Goal: Task Accomplishment & Management: Use online tool/utility

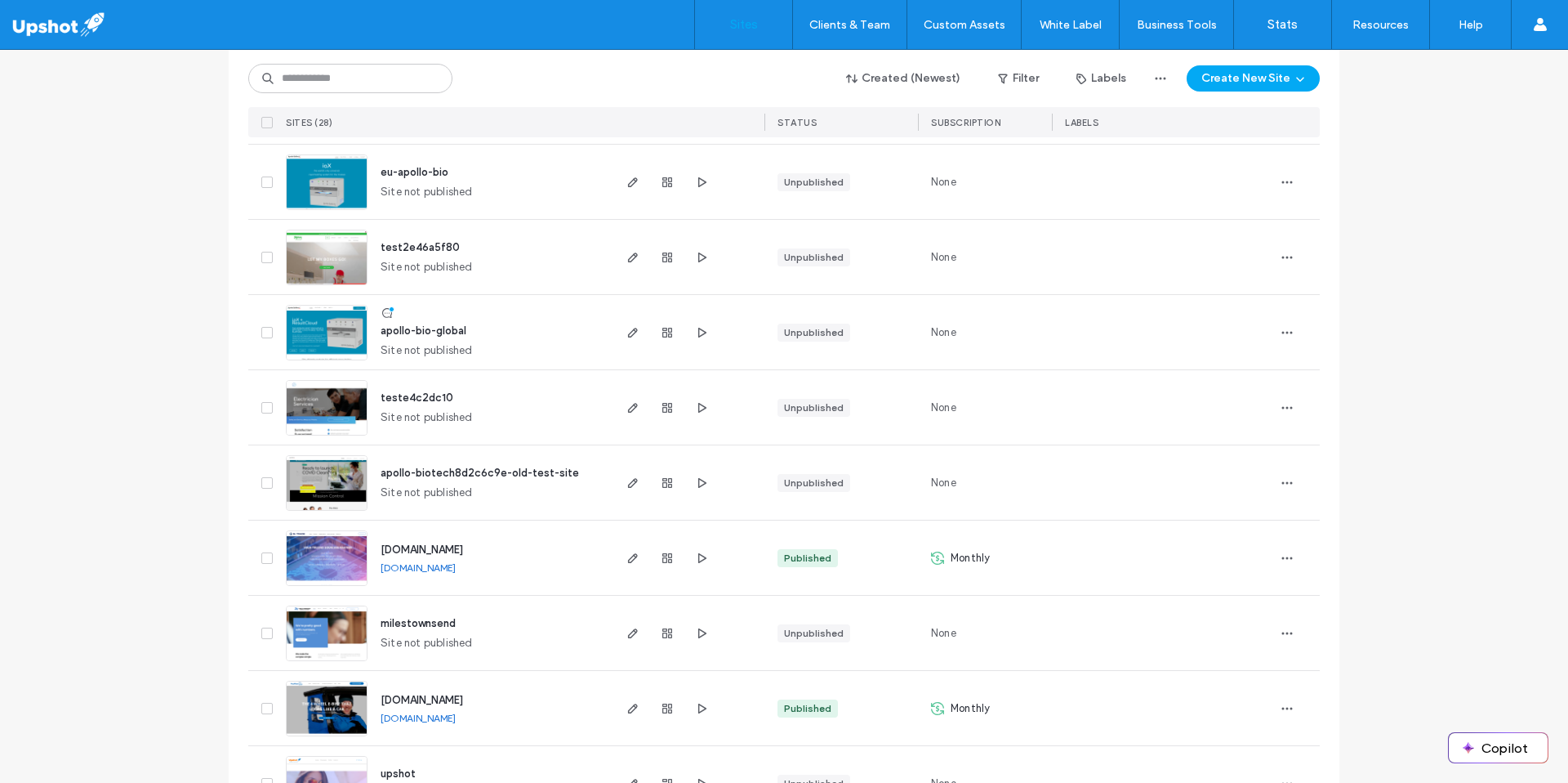
scroll to position [1663, 0]
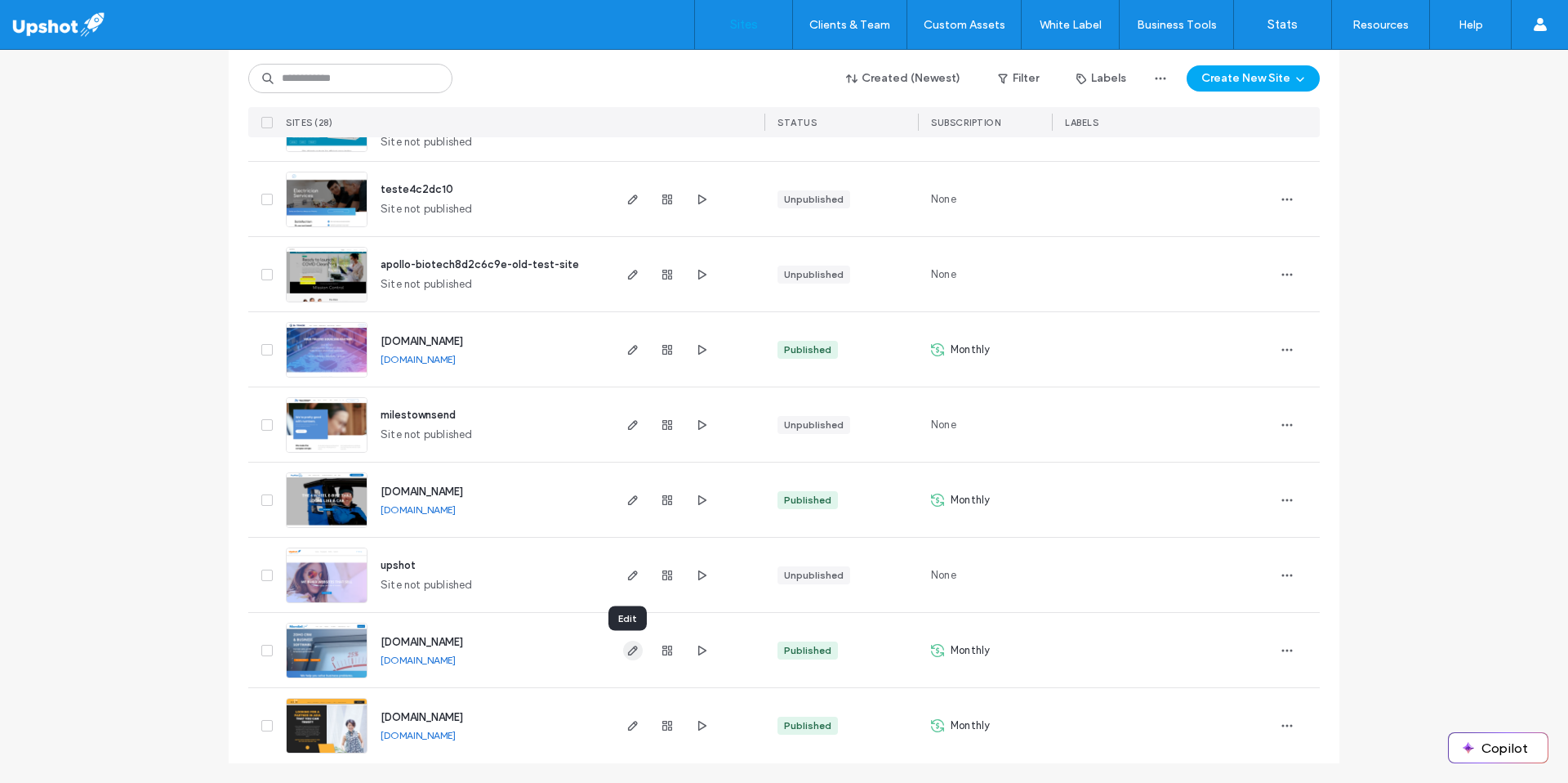
click at [630, 649] on use "button" at bounding box center [633, 650] width 10 height 10
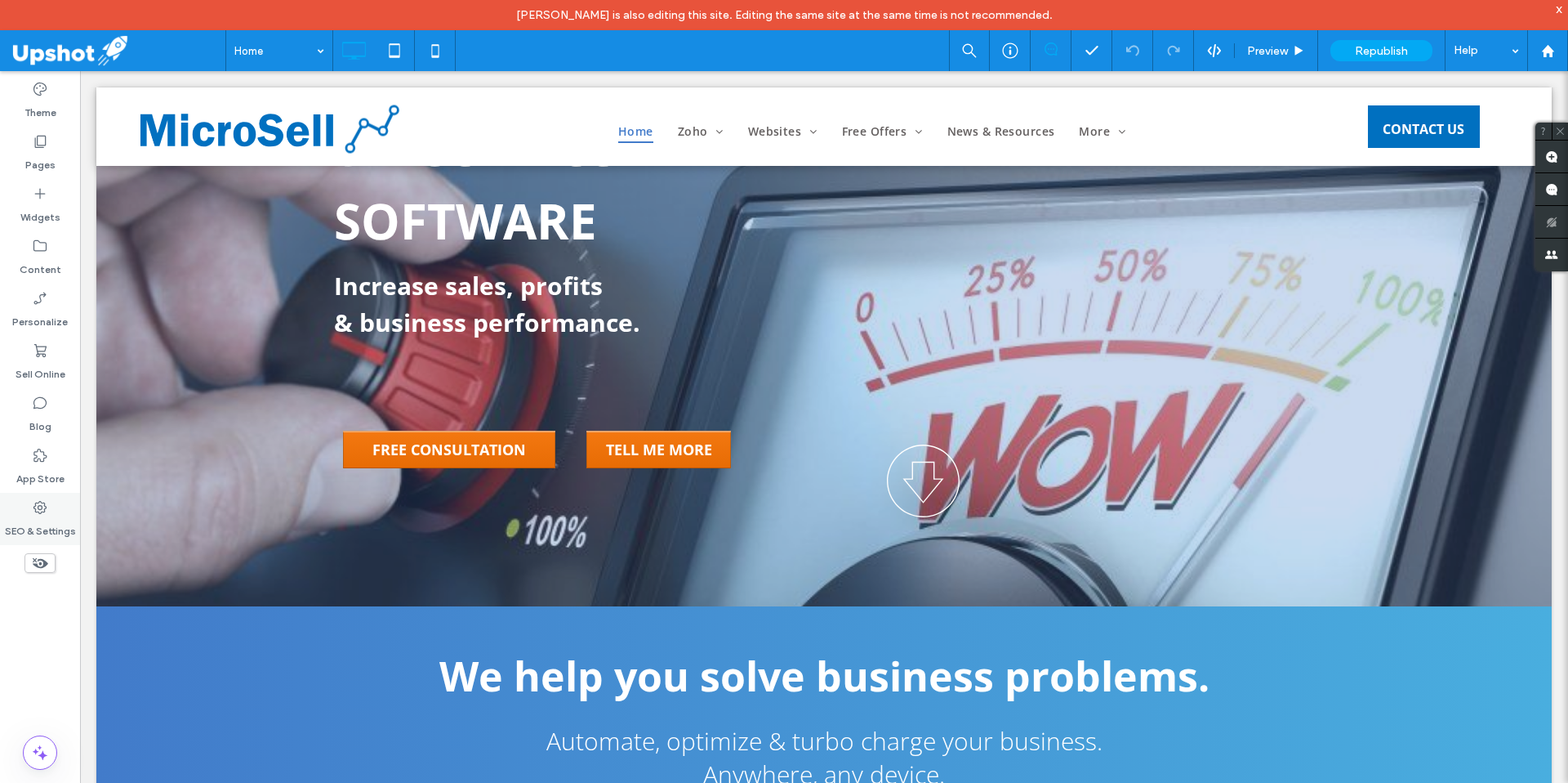
click at [44, 505] on use at bounding box center [39, 506] width 13 height 13
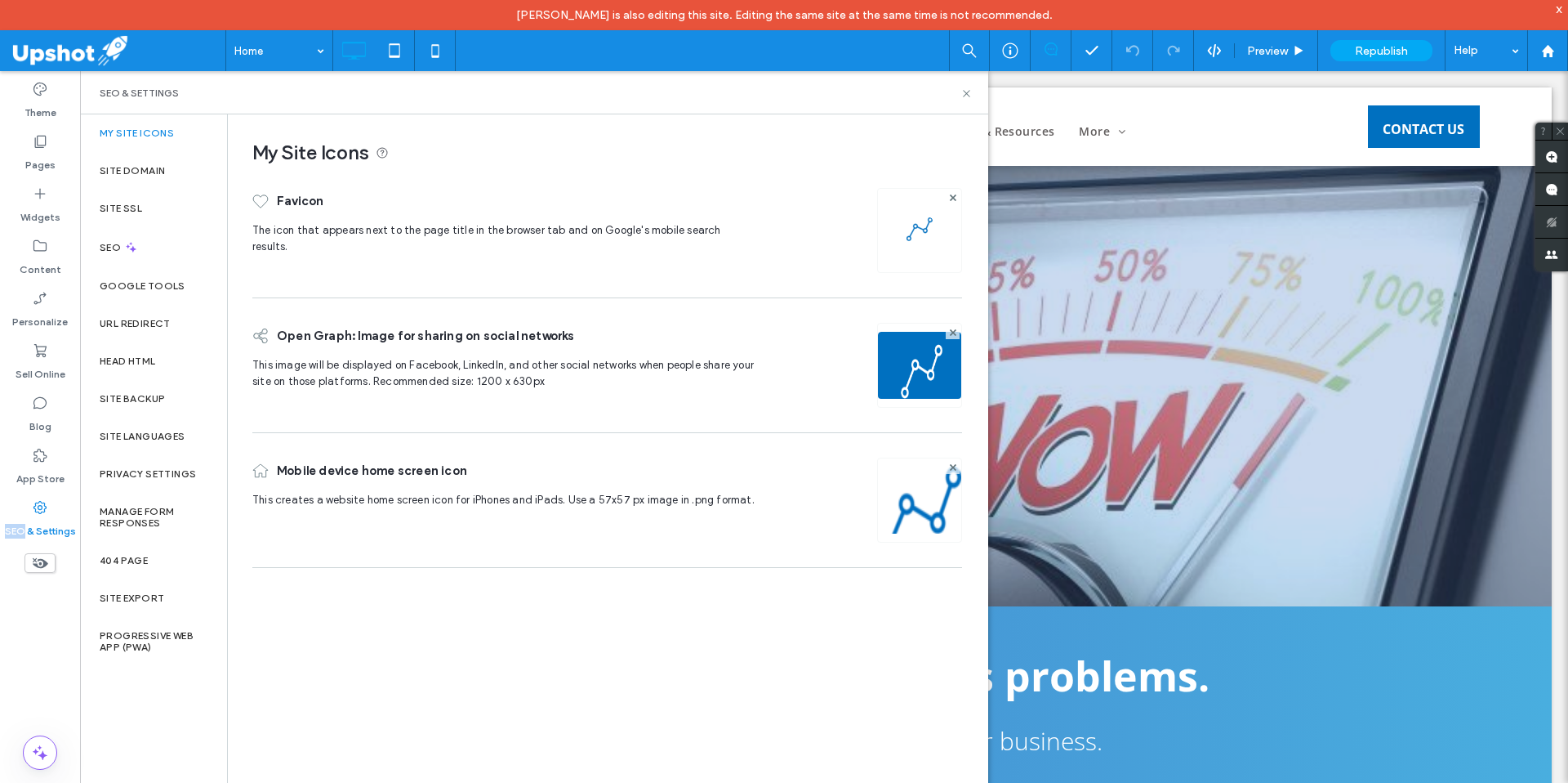
click at [44, 505] on use at bounding box center [39, 506] width 13 height 13
click at [156, 382] on div "Site Backup" at bounding box center [153, 398] width 147 height 37
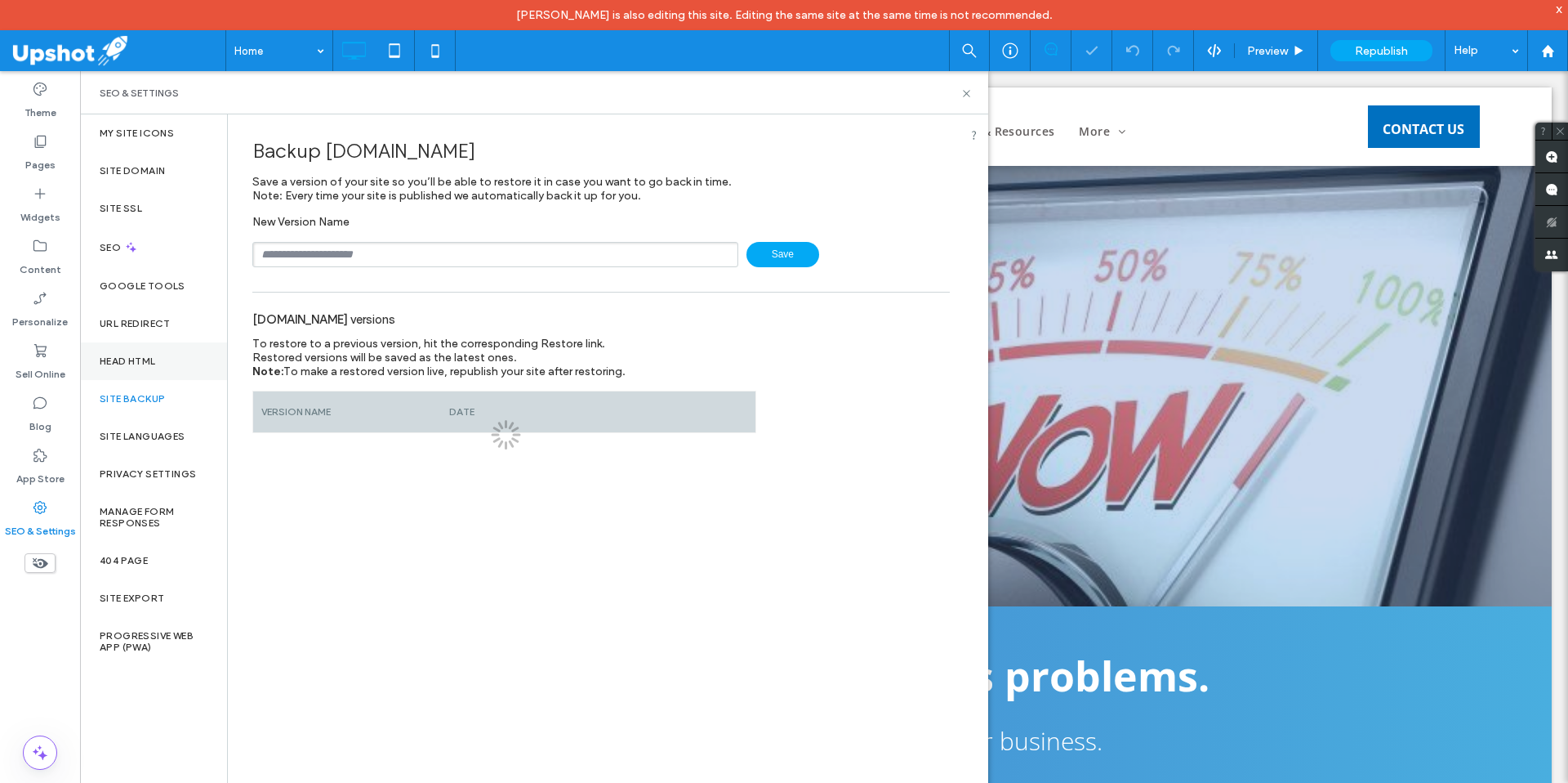
click at [163, 369] on div "Head HTML" at bounding box center [153, 361] width 147 height 37
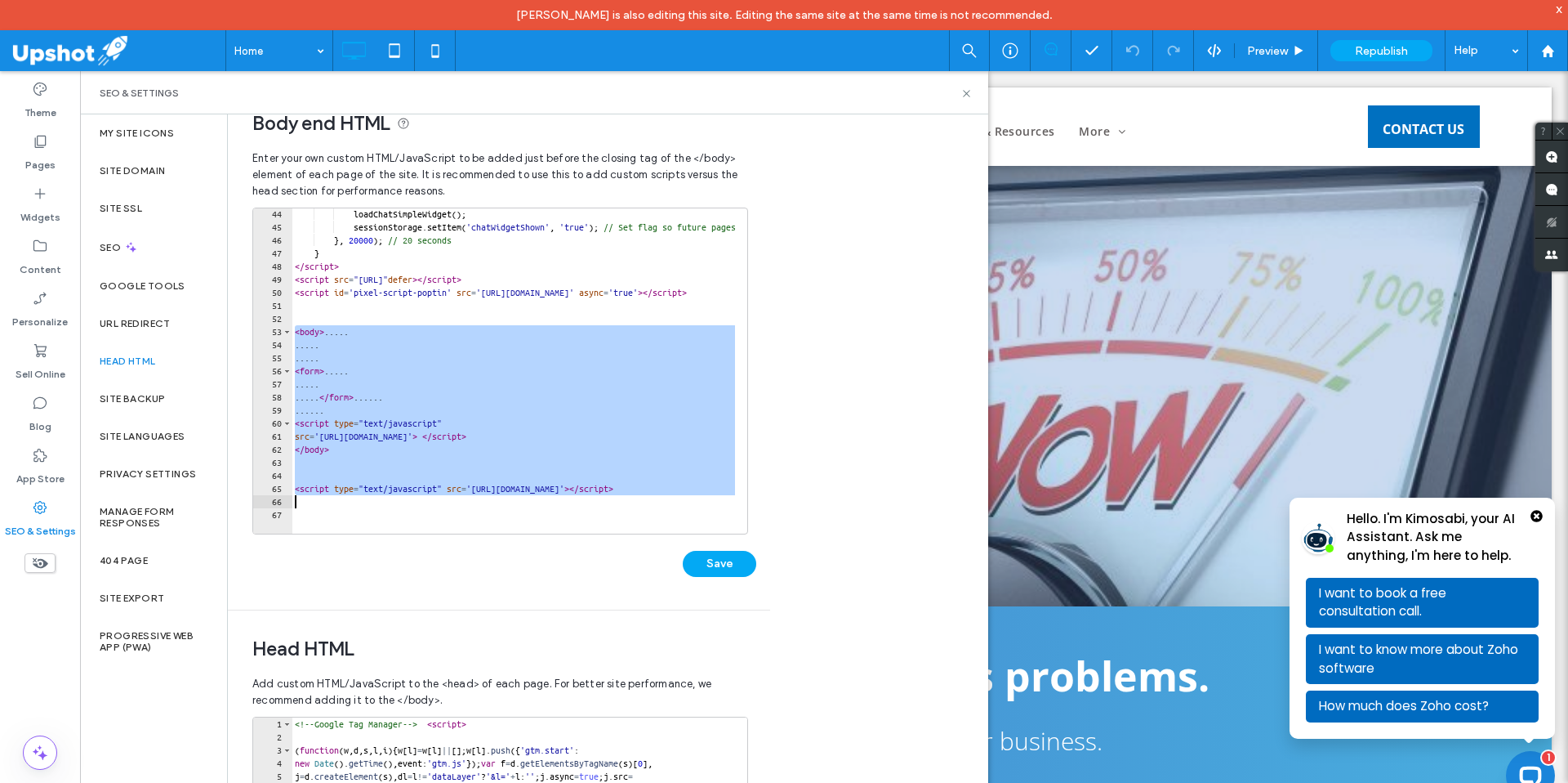
drag, startPoint x: 295, startPoint y: 331, endPoint x: 468, endPoint y: 502, distance: 243.2
click at [468, 502] on div "loadChatSimpleWidget ( ) ; sessionStorage . setItem ( 'chatWidgetShown' , 'true…" at bounding box center [1515, 377] width 2447 height 339
type textarea "**********"
